Goal: Task Accomplishment & Management: Manage account settings

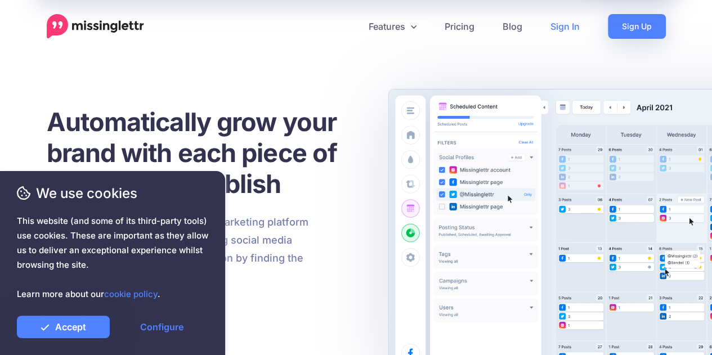
click at [564, 24] on link "Sign In" at bounding box center [565, 26] width 57 height 25
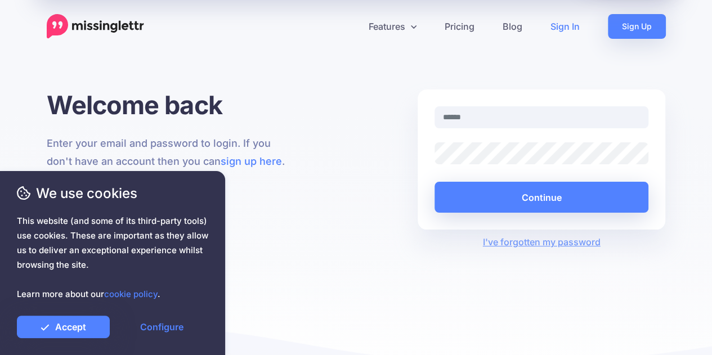
type input "**********"
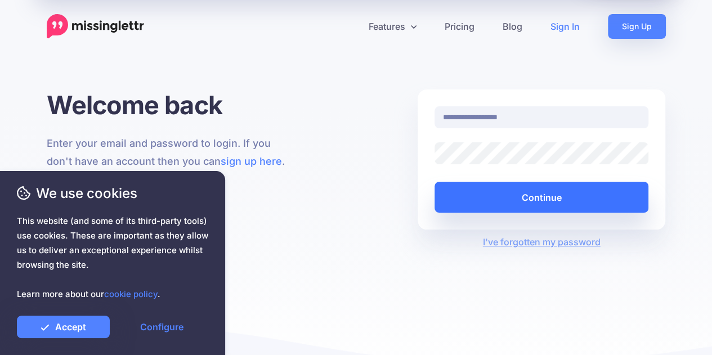
click at [514, 190] on button "Continue" at bounding box center [542, 197] width 215 height 31
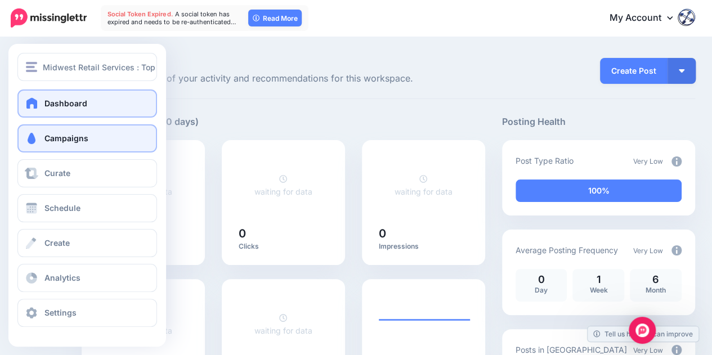
click at [42, 139] on link "Campaigns" at bounding box center [87, 138] width 140 height 28
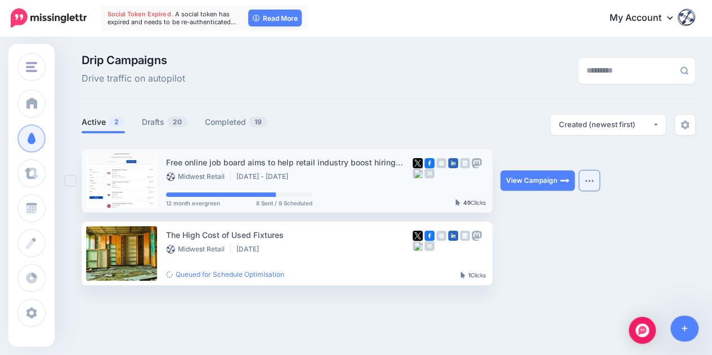
click at [593, 181] on img "button" at bounding box center [589, 180] width 9 height 3
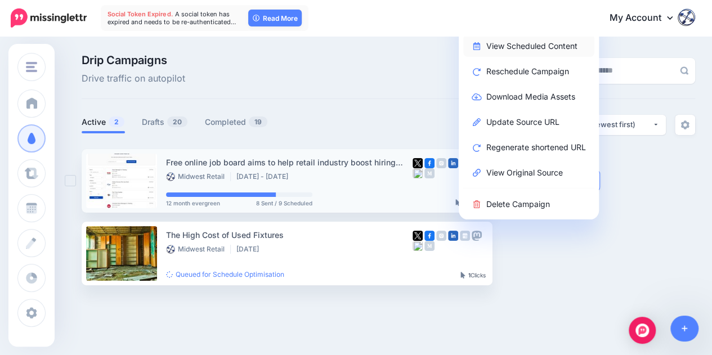
click at [513, 47] on link "View Scheduled Content" at bounding box center [528, 46] width 131 height 22
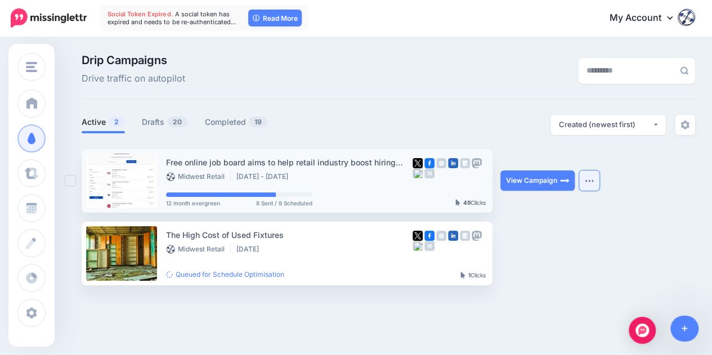
click at [591, 180] on img "button" at bounding box center [589, 180] width 9 height 3
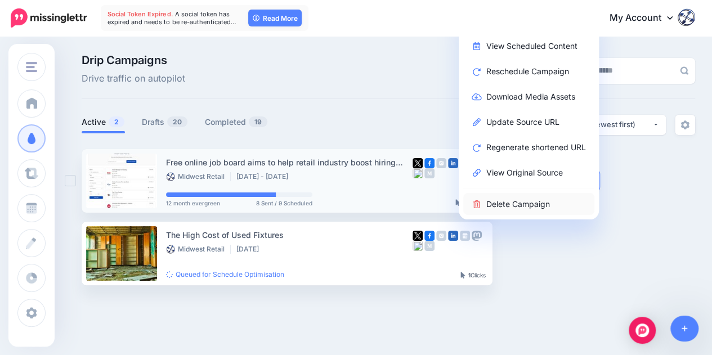
click at [528, 206] on link "Delete Campaign" at bounding box center [528, 204] width 131 height 22
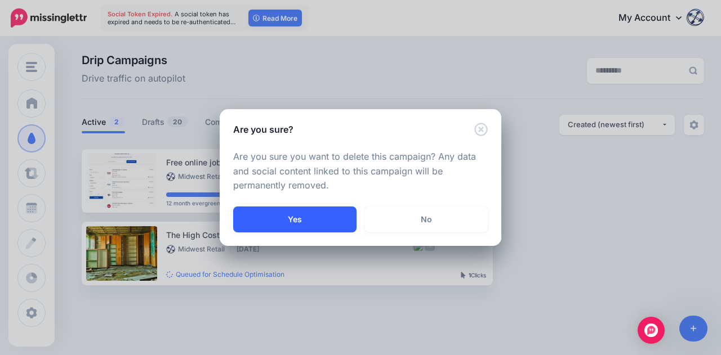
click at [304, 215] on button "Yes" at bounding box center [294, 220] width 123 height 26
